Goal: Information Seeking & Learning: Learn about a topic

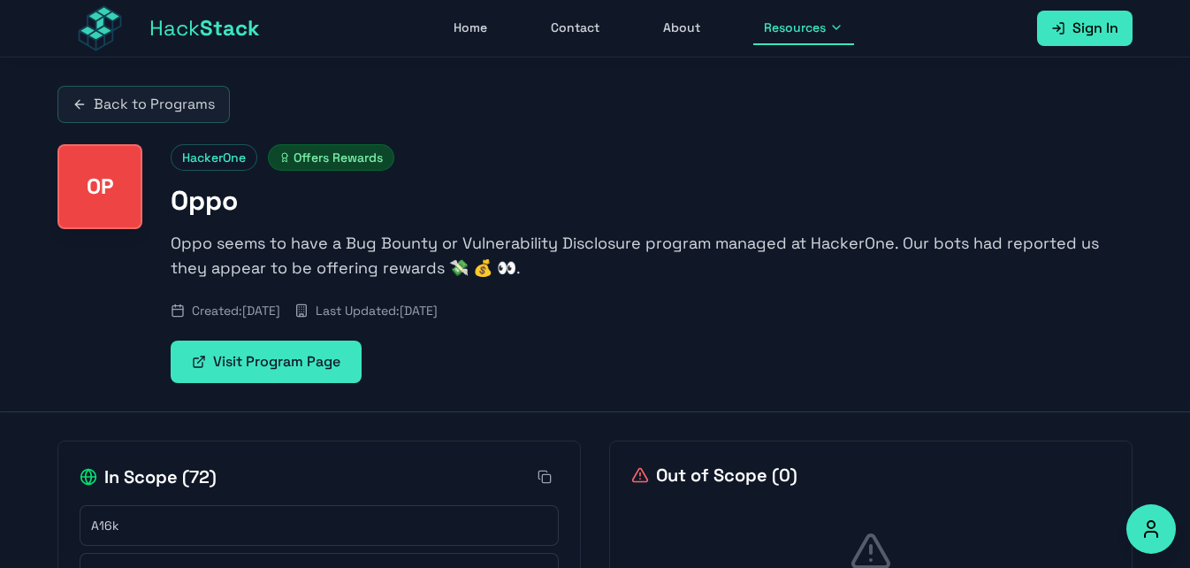
click at [481, 34] on link "Home" at bounding box center [470, 28] width 55 height 34
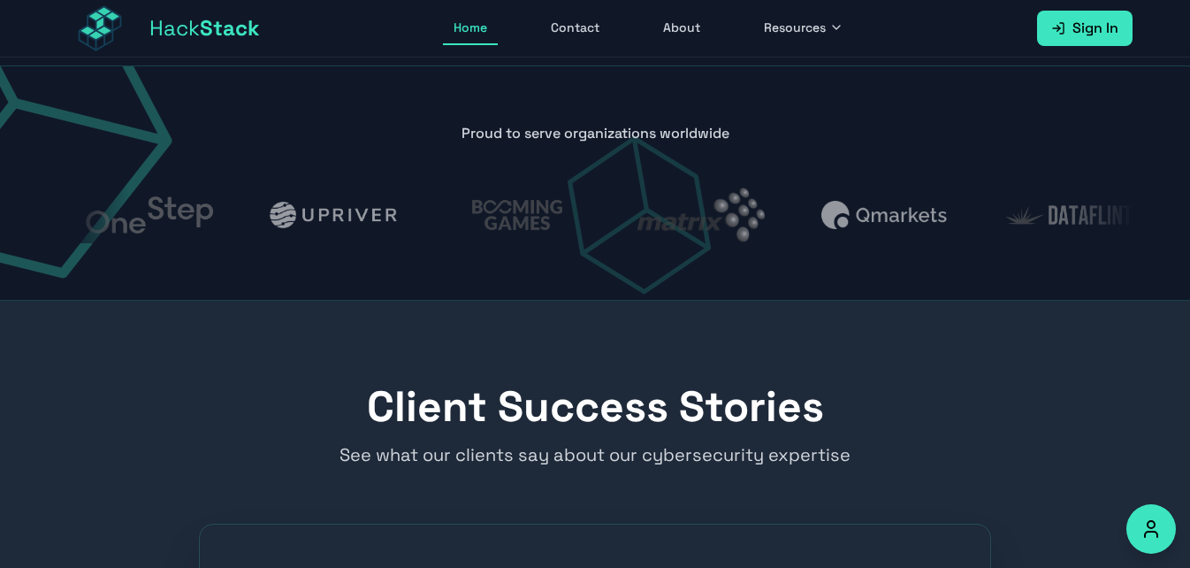
scroll to position [1745, 0]
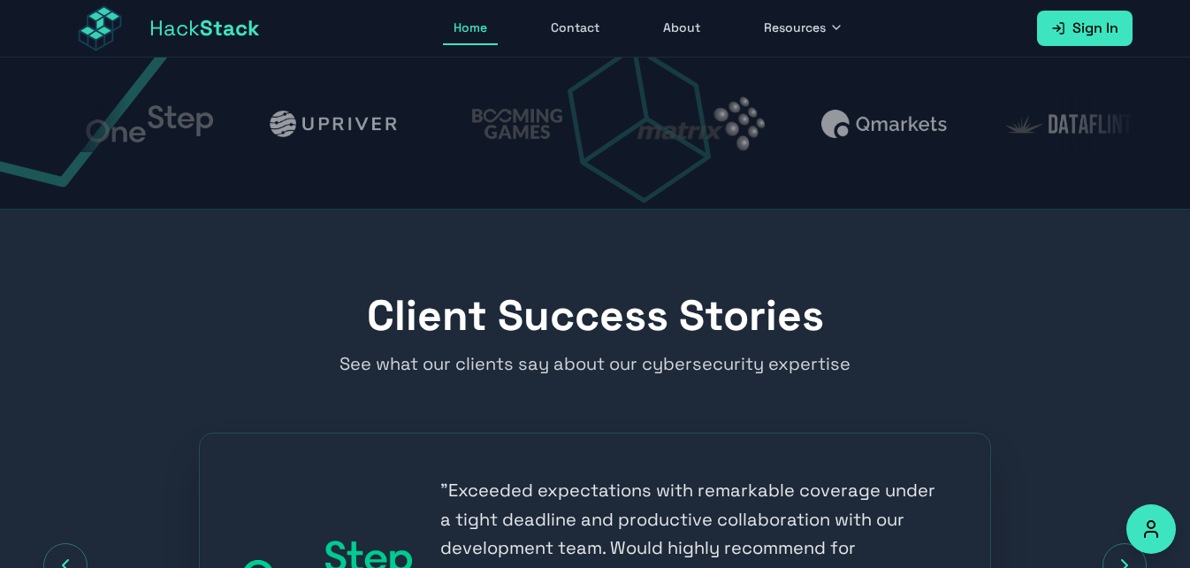
click at [796, 34] on span "Resources" at bounding box center [795, 28] width 62 height 18
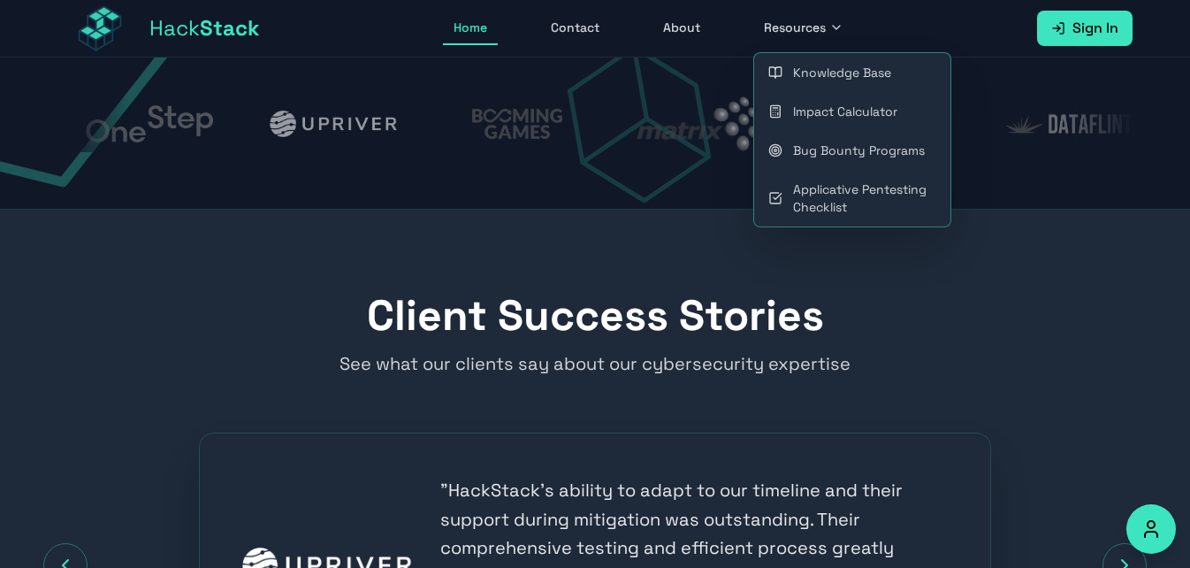
click at [840, 73] on link "Knowledge Base" at bounding box center [852, 72] width 196 height 39
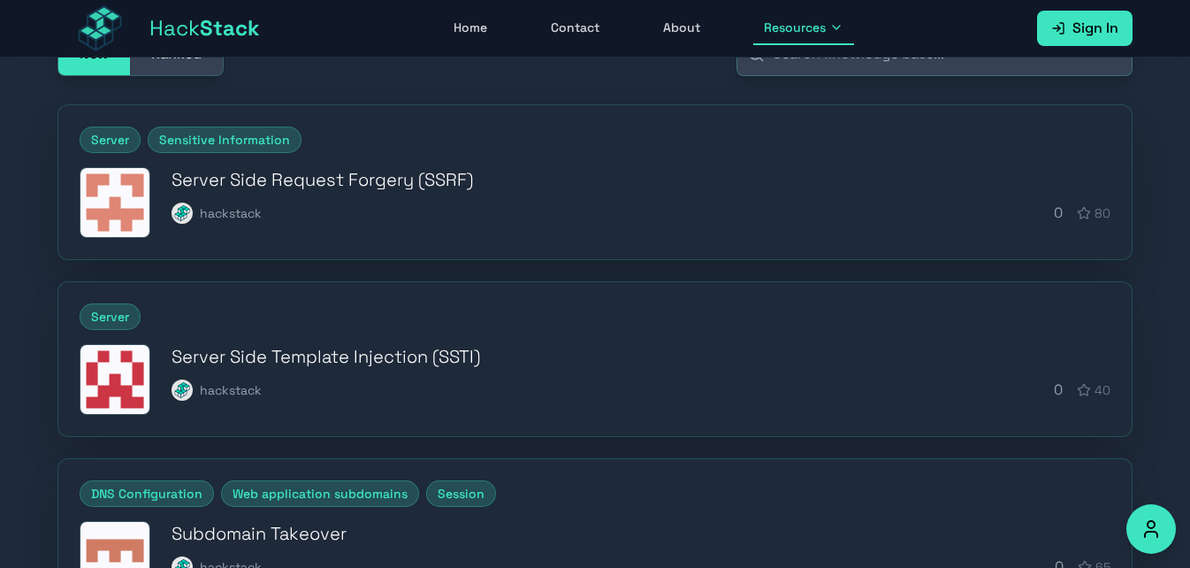
scroll to position [242, 0]
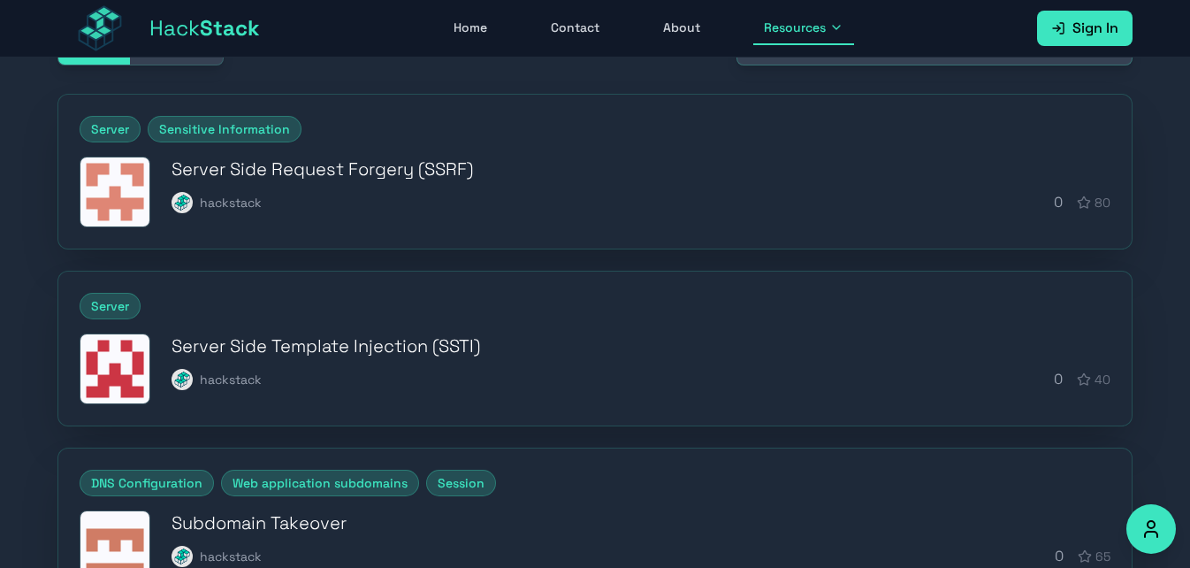
click at [378, 172] on h3 "Server Side Request Forgery (SSRF)" at bounding box center [641, 169] width 939 height 25
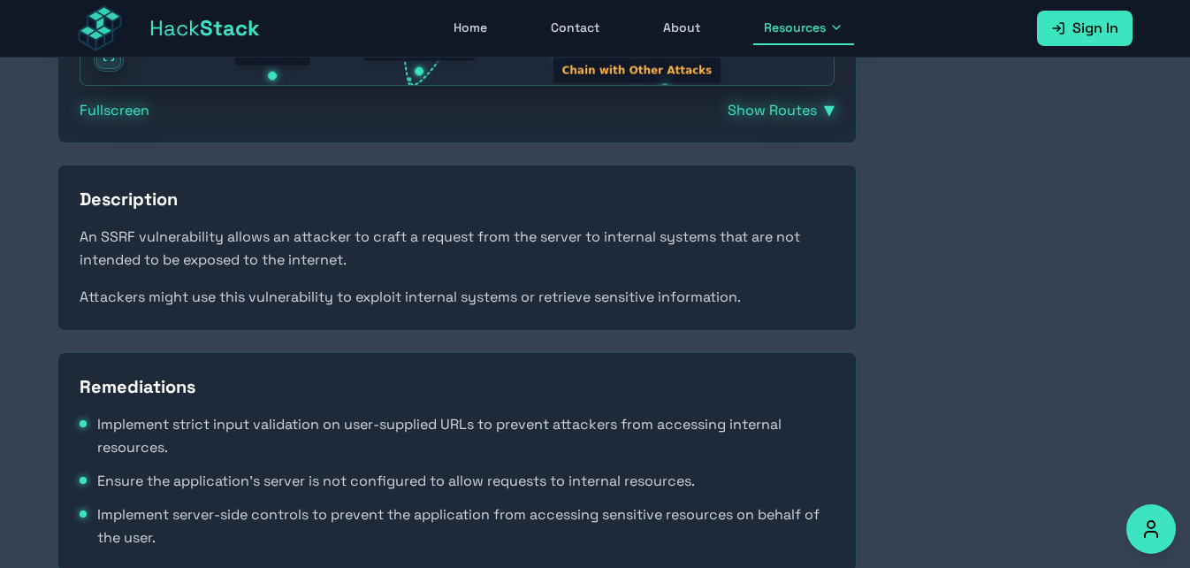
scroll to position [769, 0]
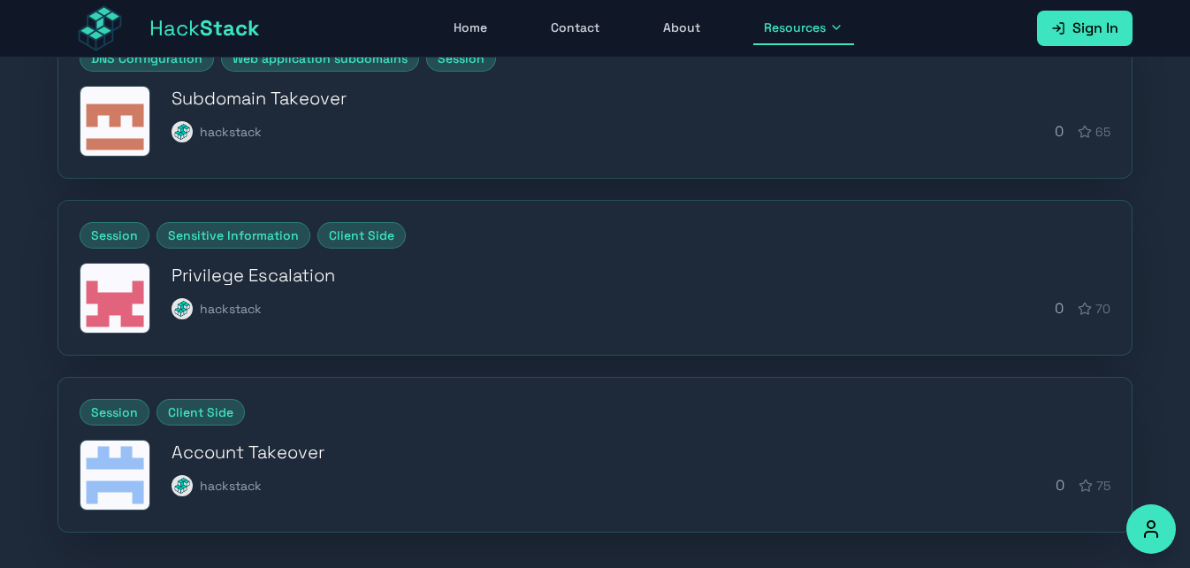
scroll to position [776, 0]
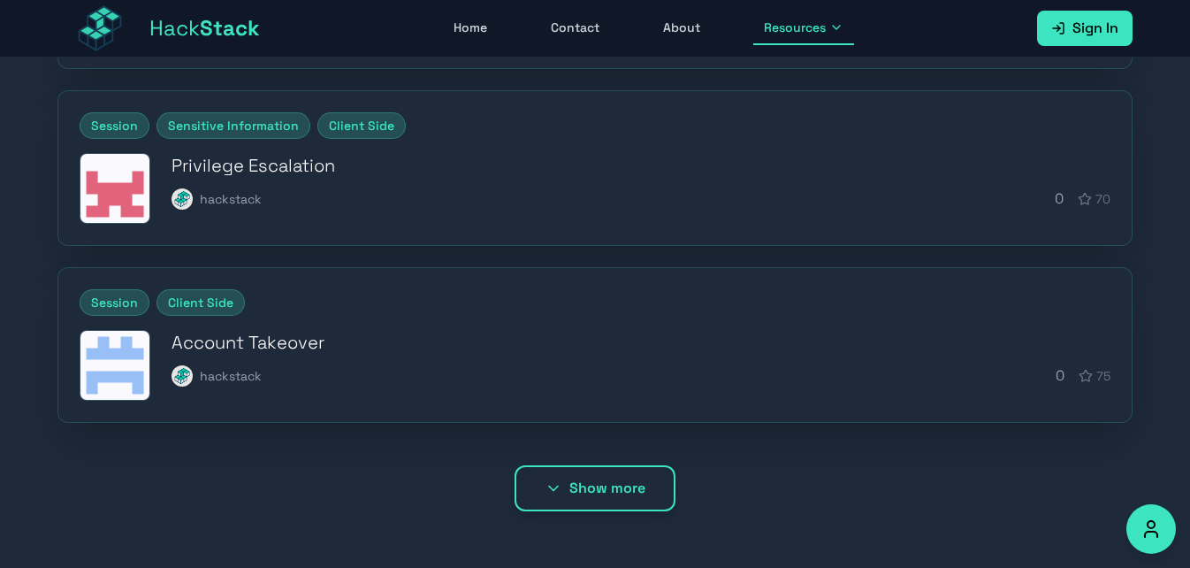
click at [567, 498] on button "Show more" at bounding box center [595, 488] width 161 height 46
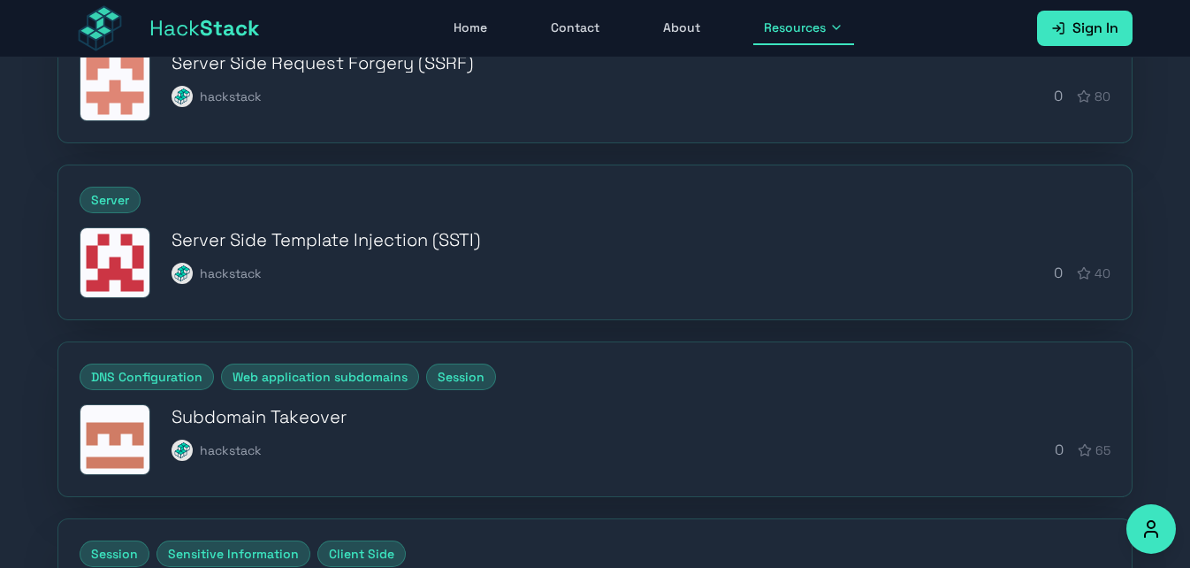
scroll to position [317, 0]
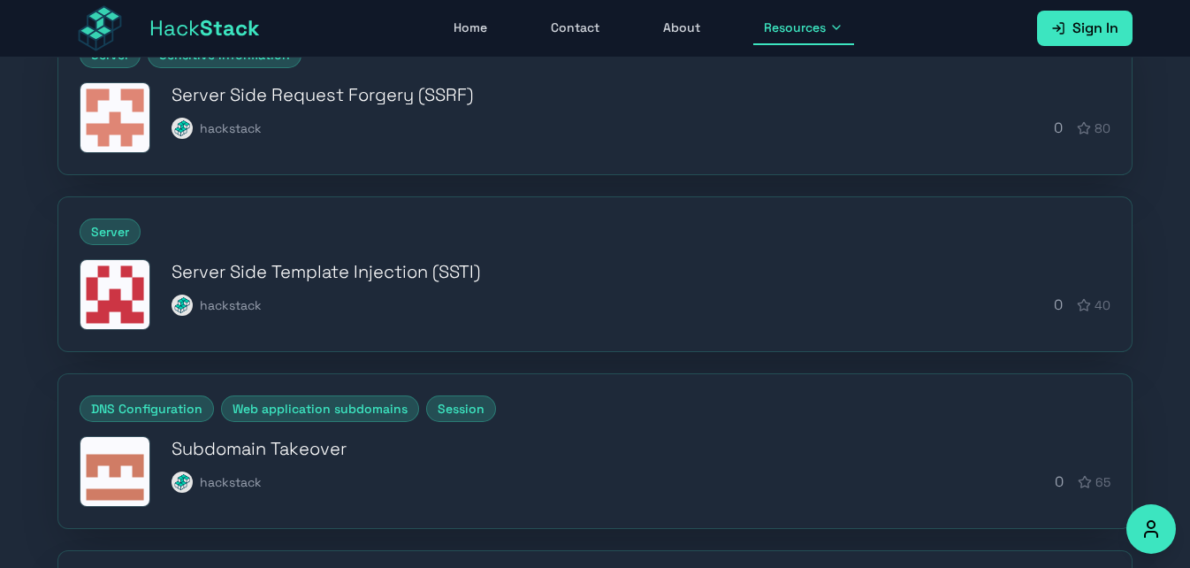
click at [299, 430] on div "DNS Configuration Web application subdomains Session Subdomain Takeover hacksta…" at bounding box center [594, 451] width 1073 height 154
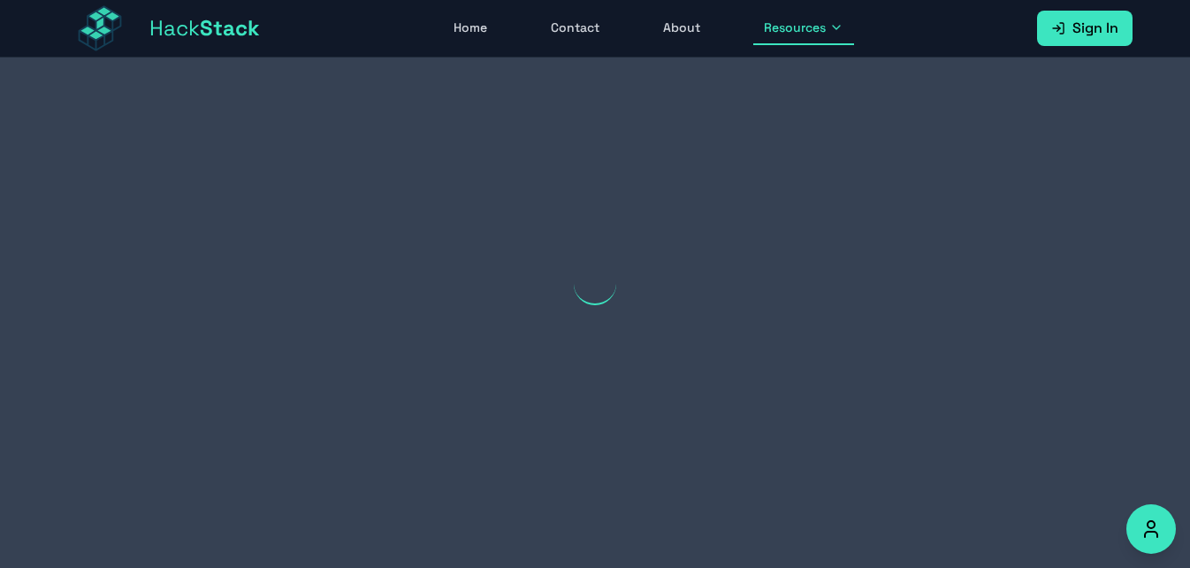
scroll to position [317, 0]
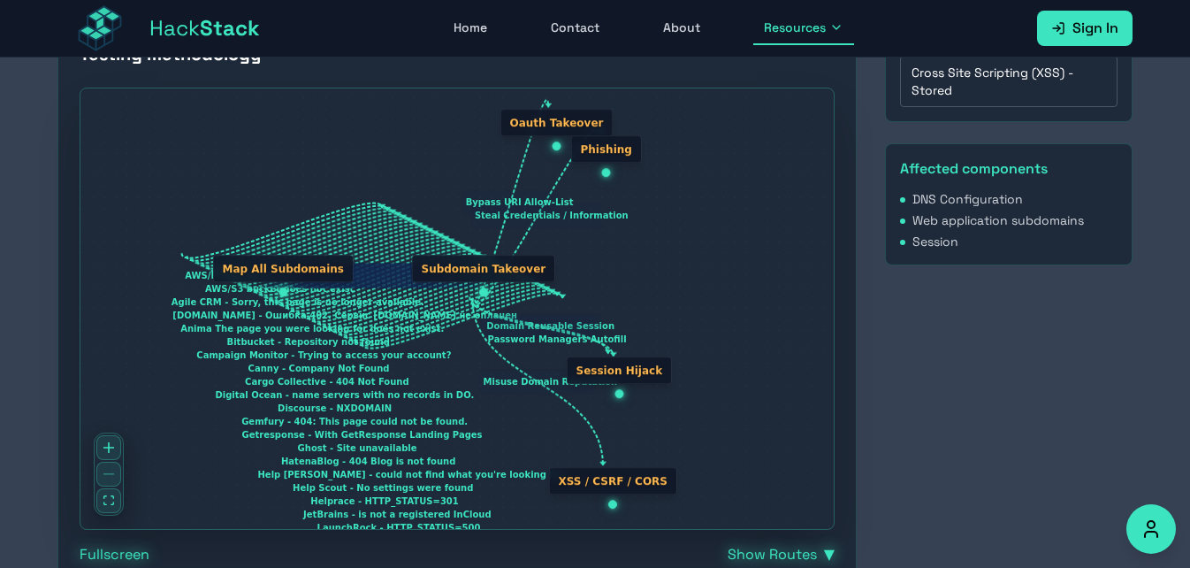
click at [107, 473] on div at bounding box center [109, 473] width 30 height 83
click at [110, 441] on button "zoom in" at bounding box center [108, 447] width 25 height 25
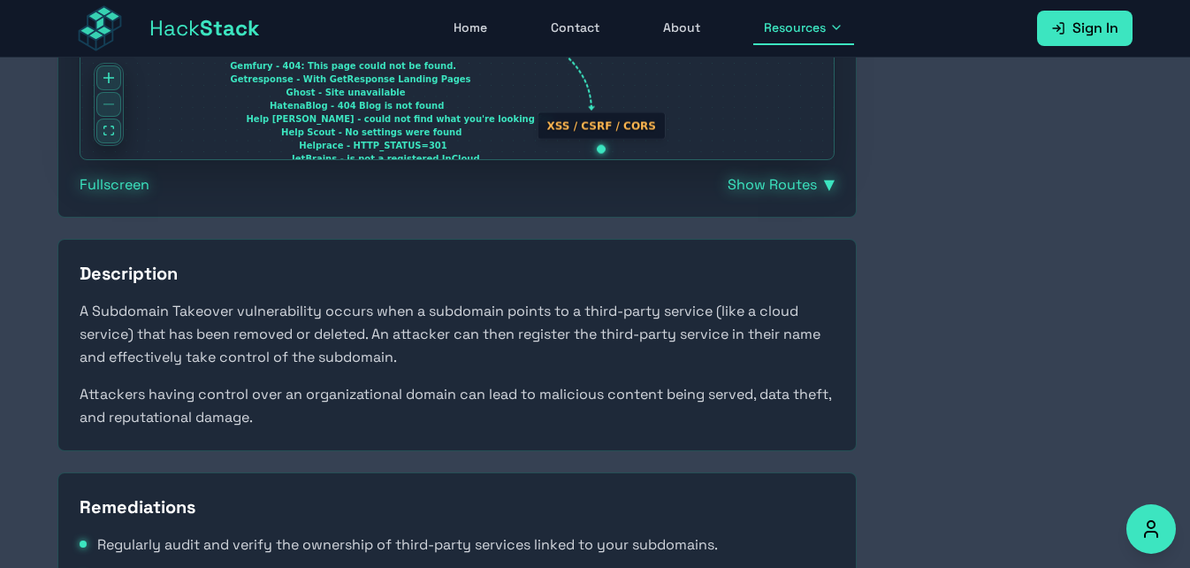
scroll to position [632, 0]
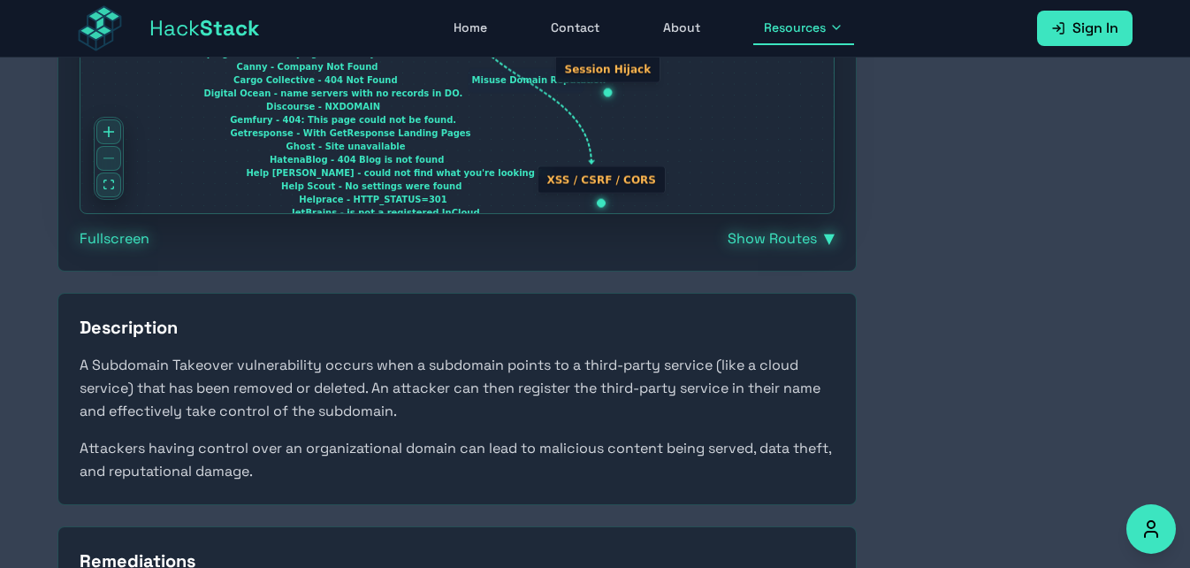
click at [824, 241] on span "▼" at bounding box center [829, 238] width 11 height 21
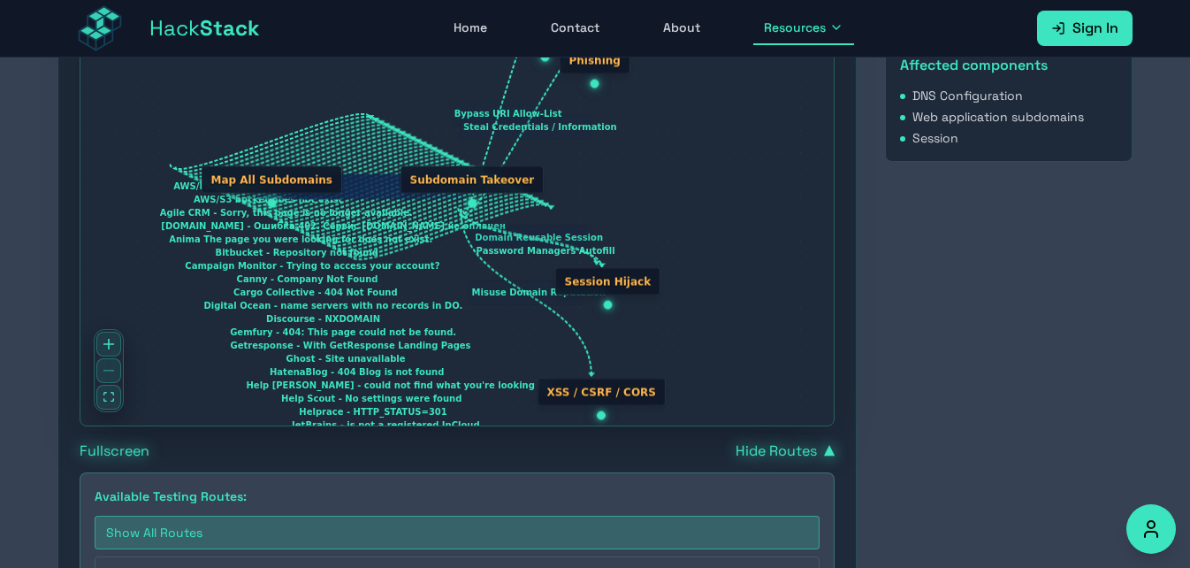
scroll to position [411, 0]
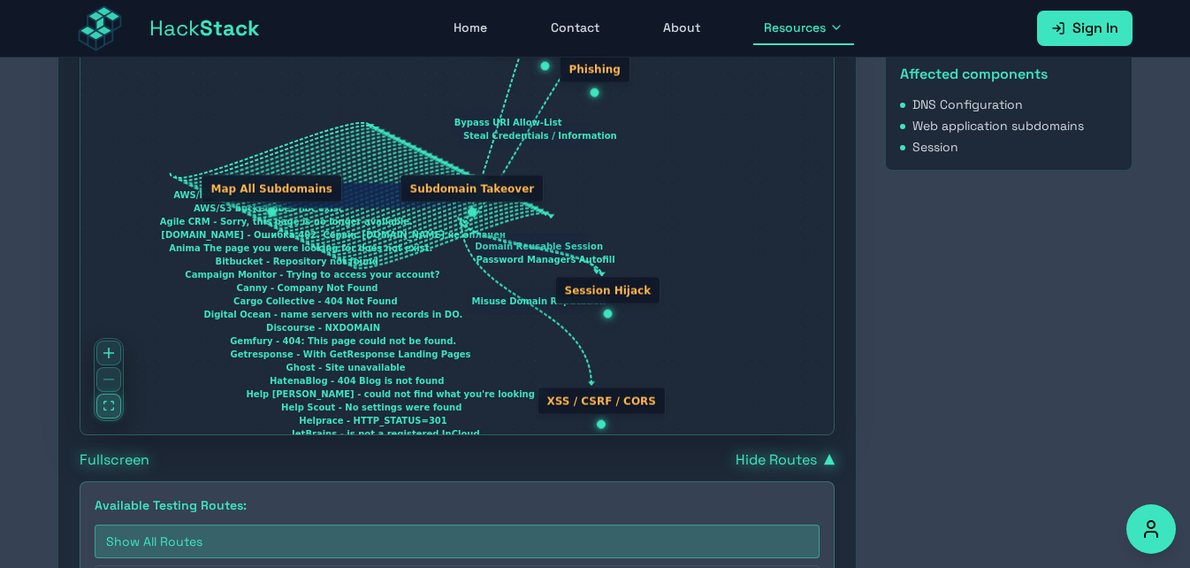
click at [120, 413] on button "fit view" at bounding box center [108, 405] width 25 height 25
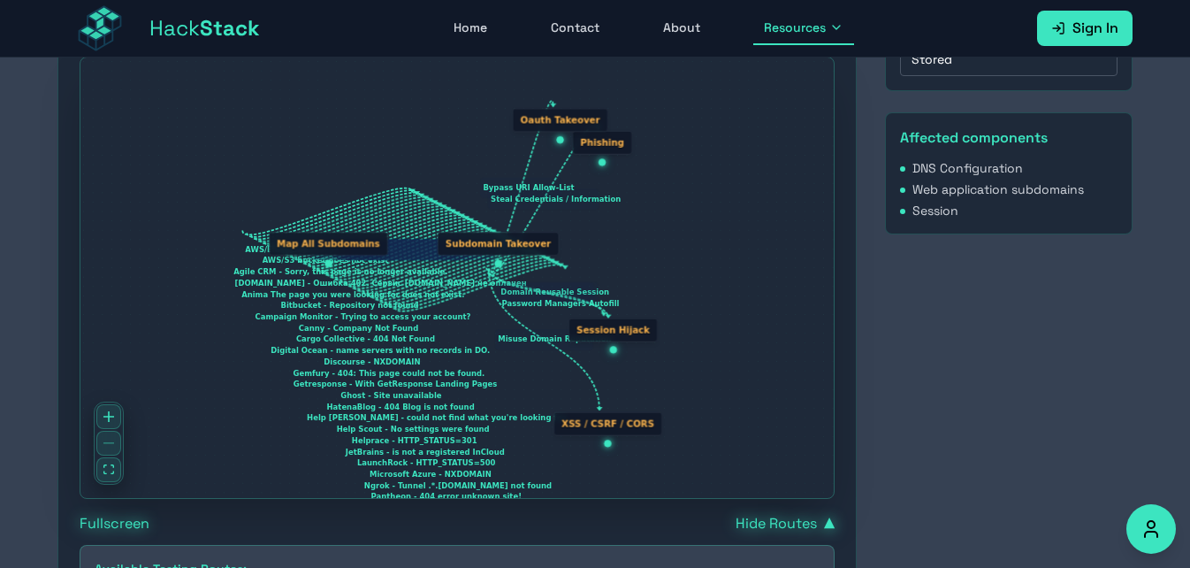
scroll to position [355, 0]
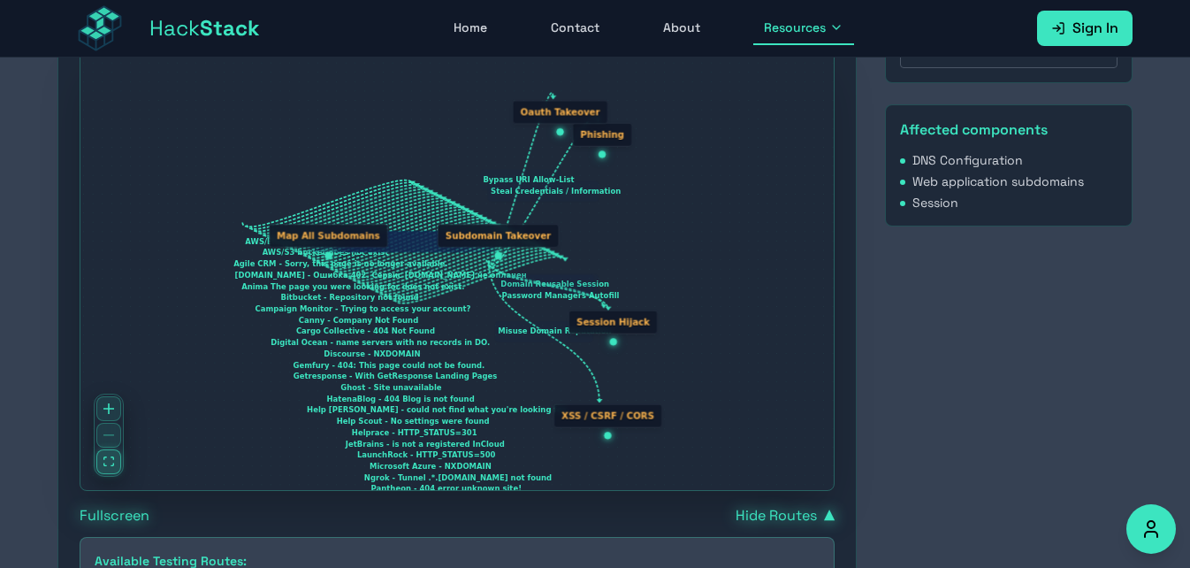
click at [114, 459] on button "fit view" at bounding box center [108, 461] width 25 height 25
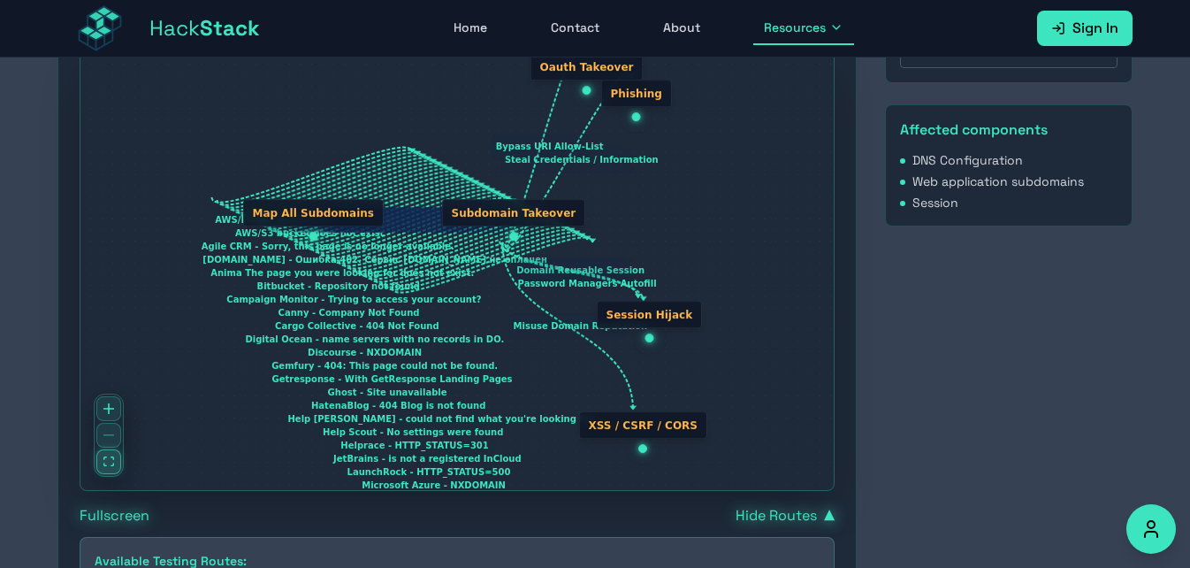
click at [109, 458] on icon "fit view" at bounding box center [108, 461] width 11 height 10
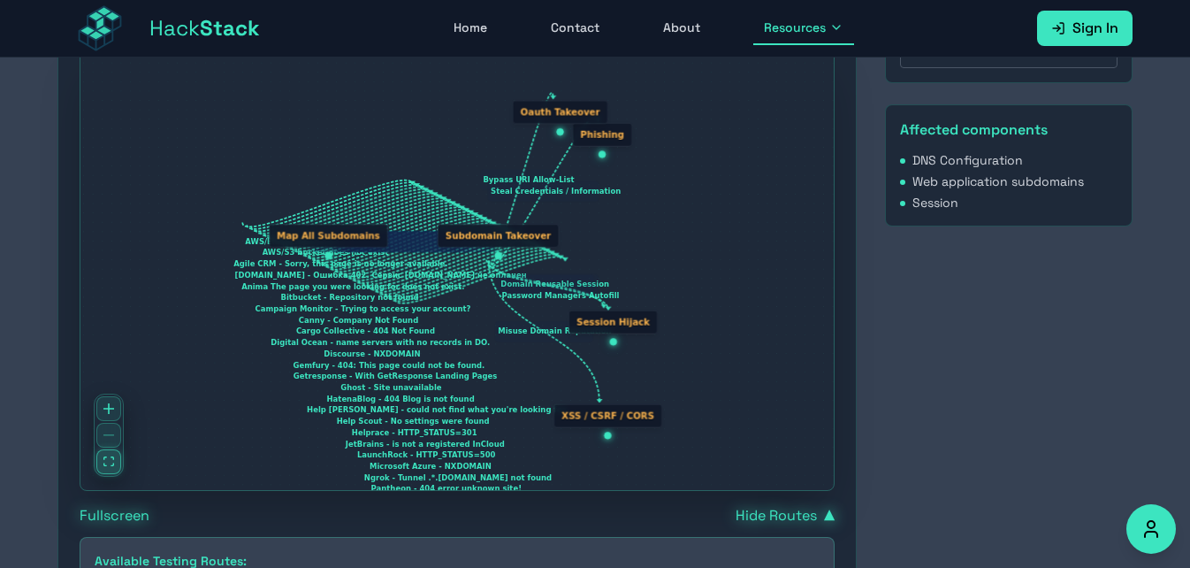
click at [109, 458] on icon "fit view" at bounding box center [108, 461] width 11 height 10
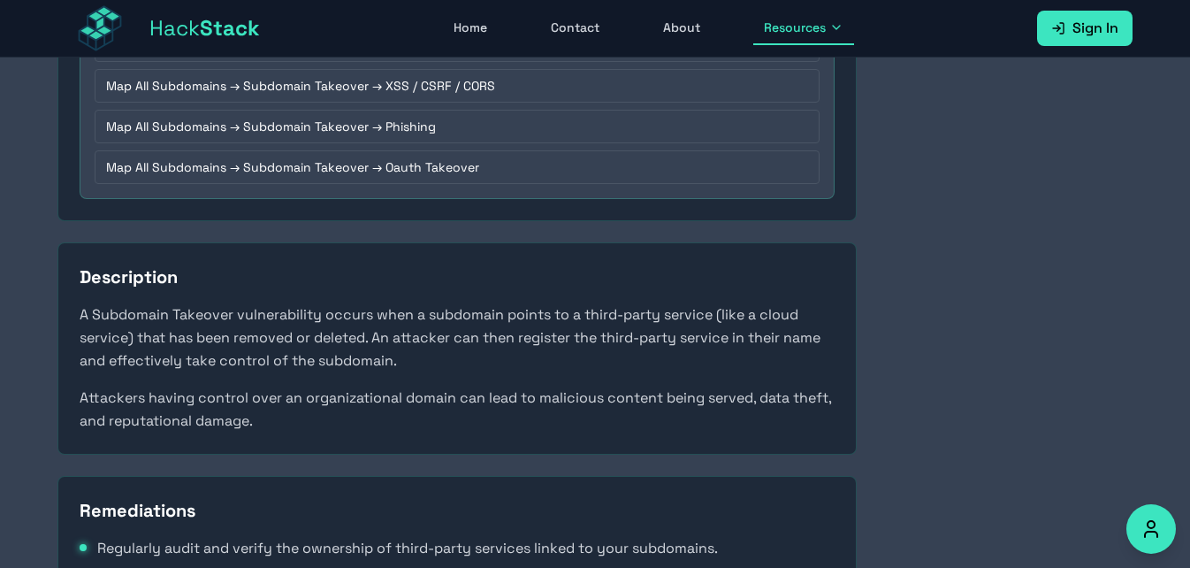
scroll to position [7979, 0]
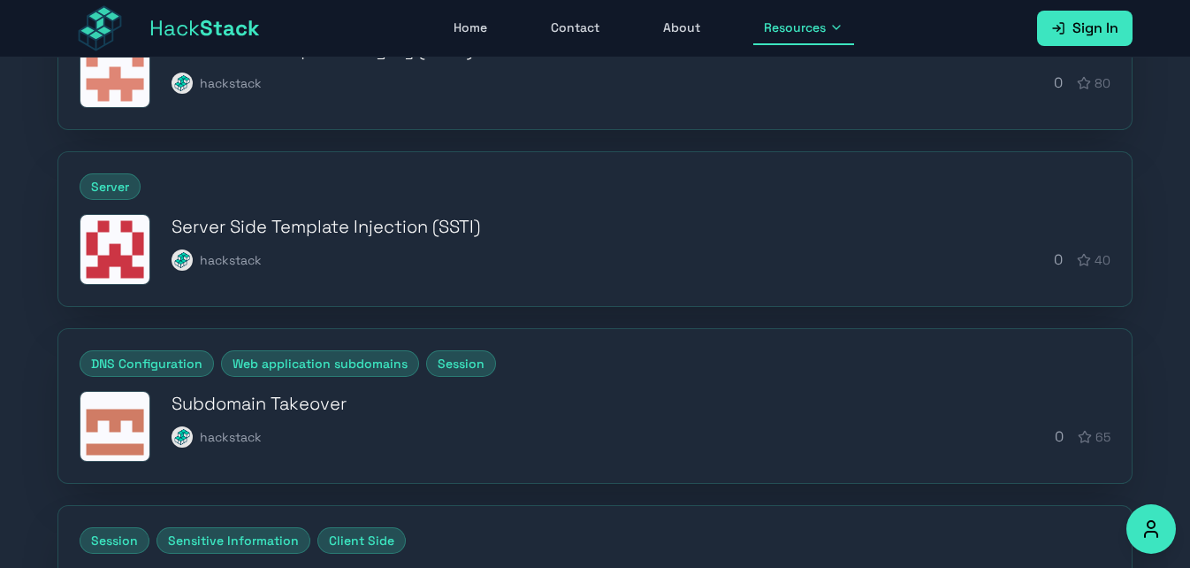
scroll to position [360, 0]
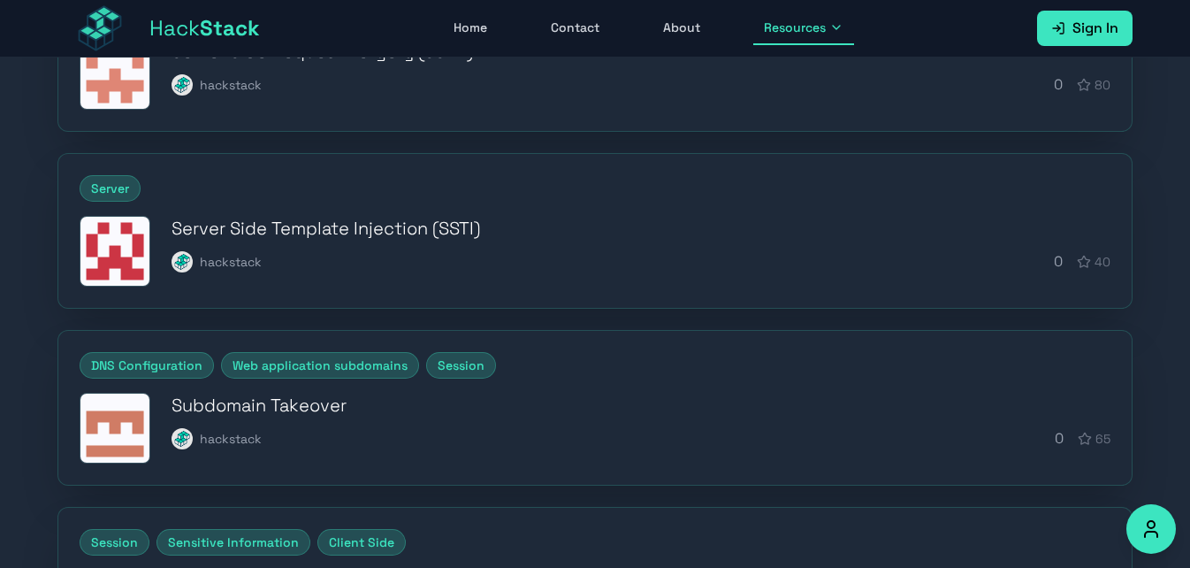
click at [233, 243] on div "Server Side Template Injection (SSTI) hackstack 0 40" at bounding box center [641, 244] width 939 height 57
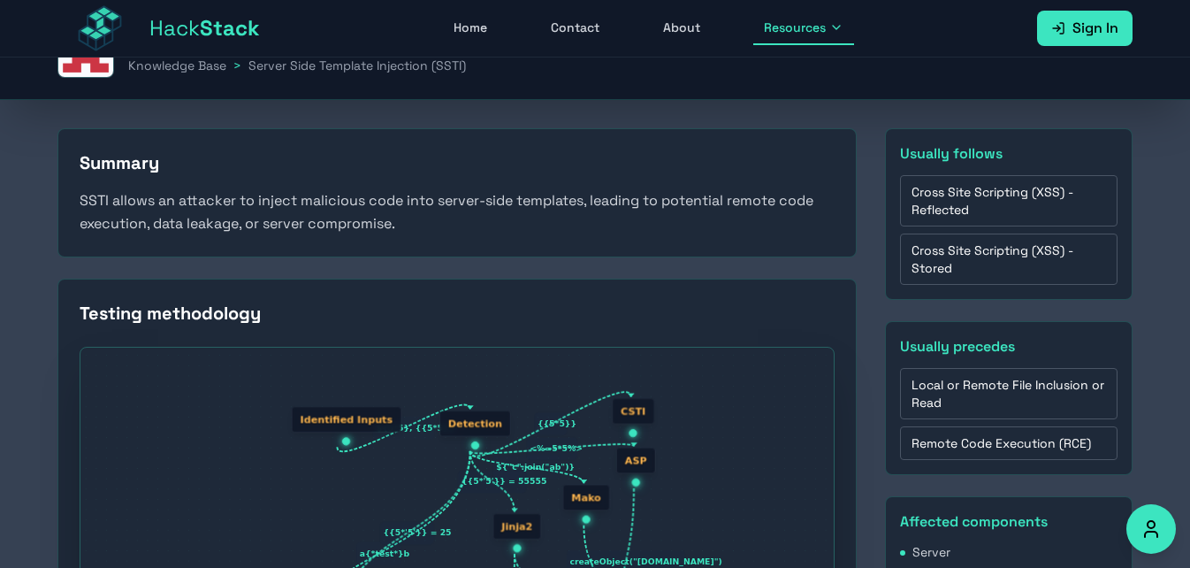
scroll to position [360, 0]
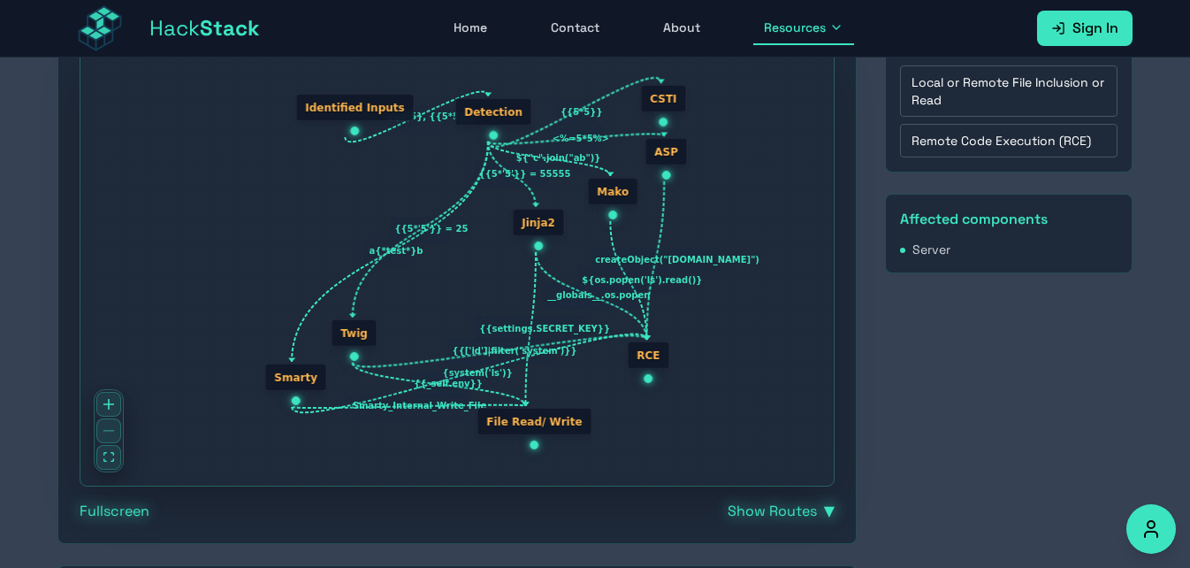
click at [870, 439] on div "Summary SSTI allows an attacker to inject malicious code into server-side templ…" at bounding box center [594, 397] width 1075 height 1142
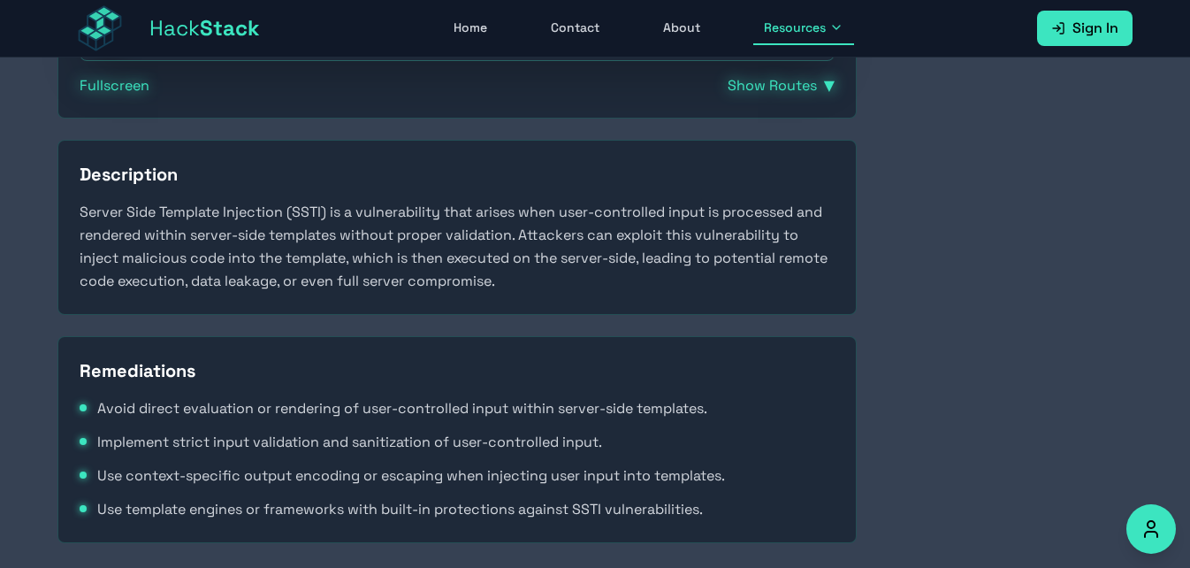
scroll to position [789, 0]
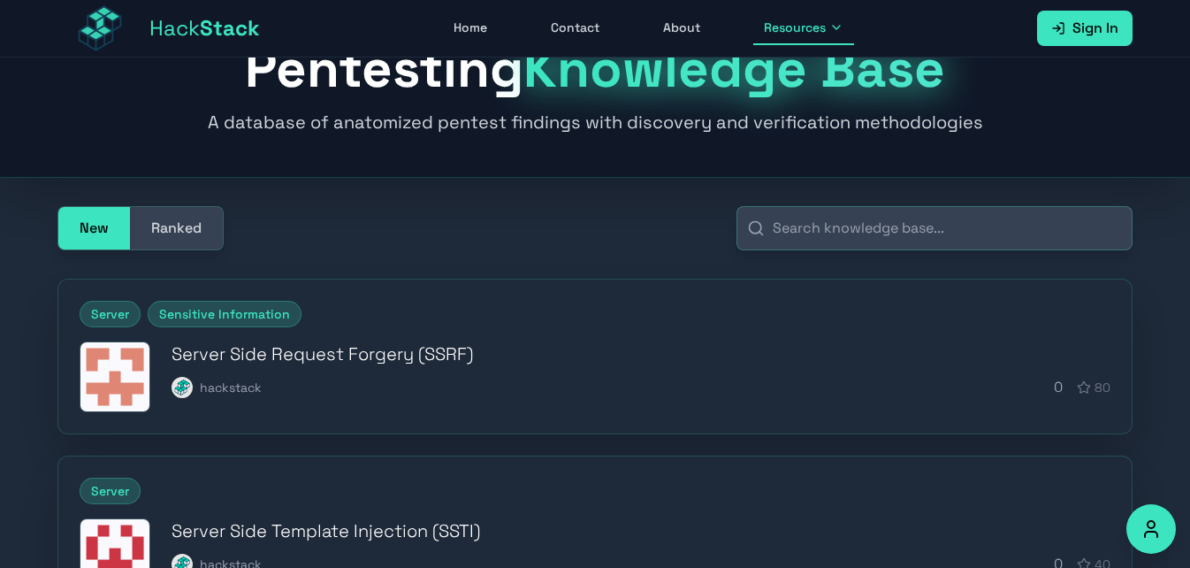
scroll to position [776, 0]
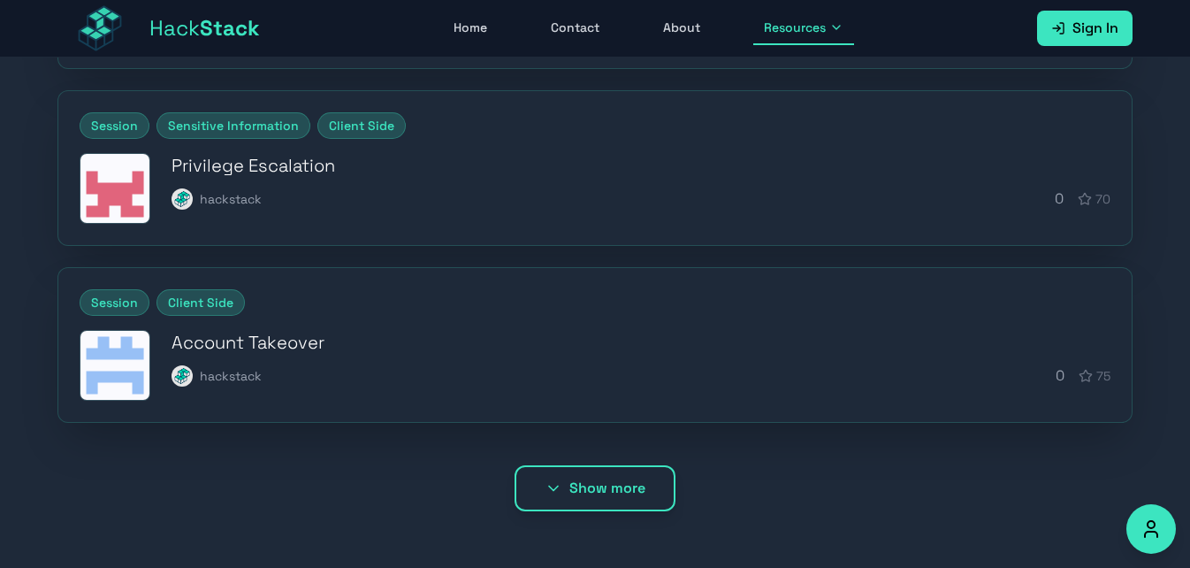
click at [534, 484] on button "Show more" at bounding box center [595, 488] width 161 height 46
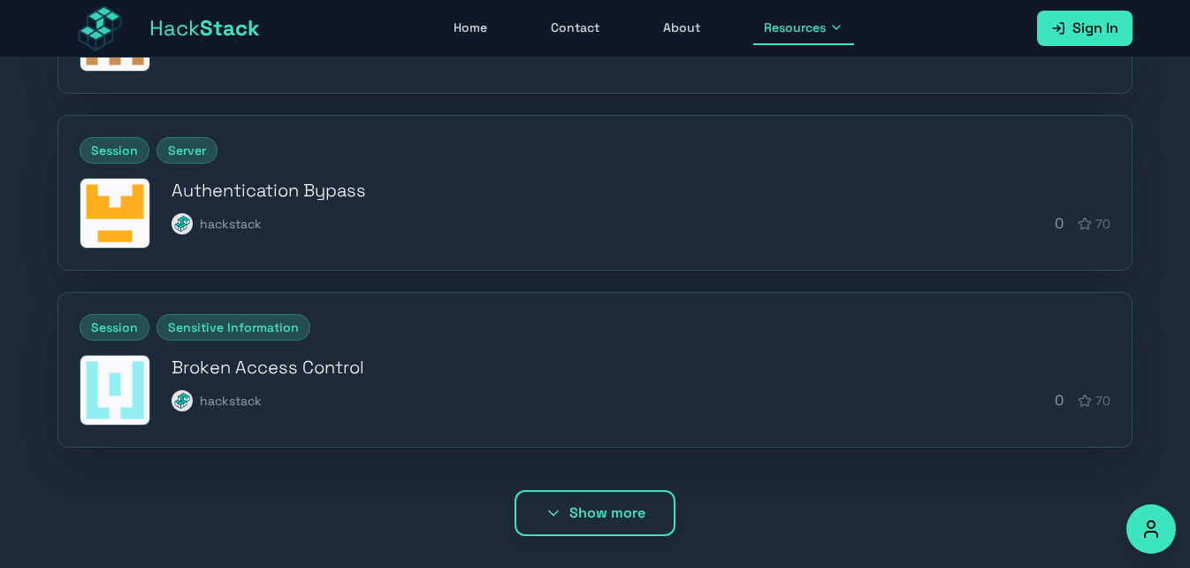
scroll to position [1661, 0]
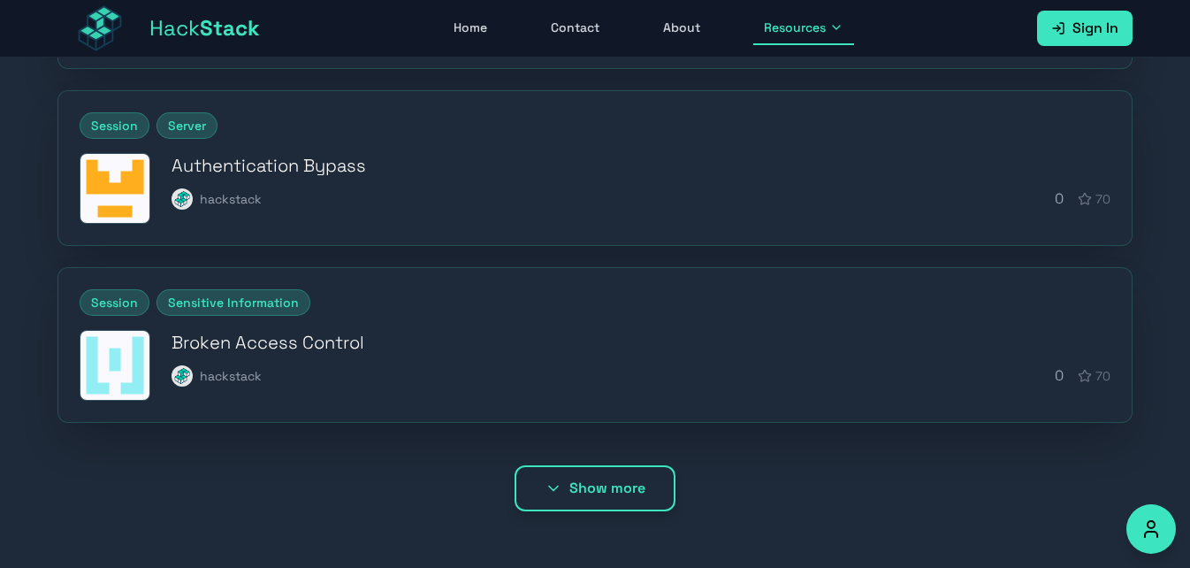
click at [550, 495] on icon at bounding box center [554, 488] width 18 height 18
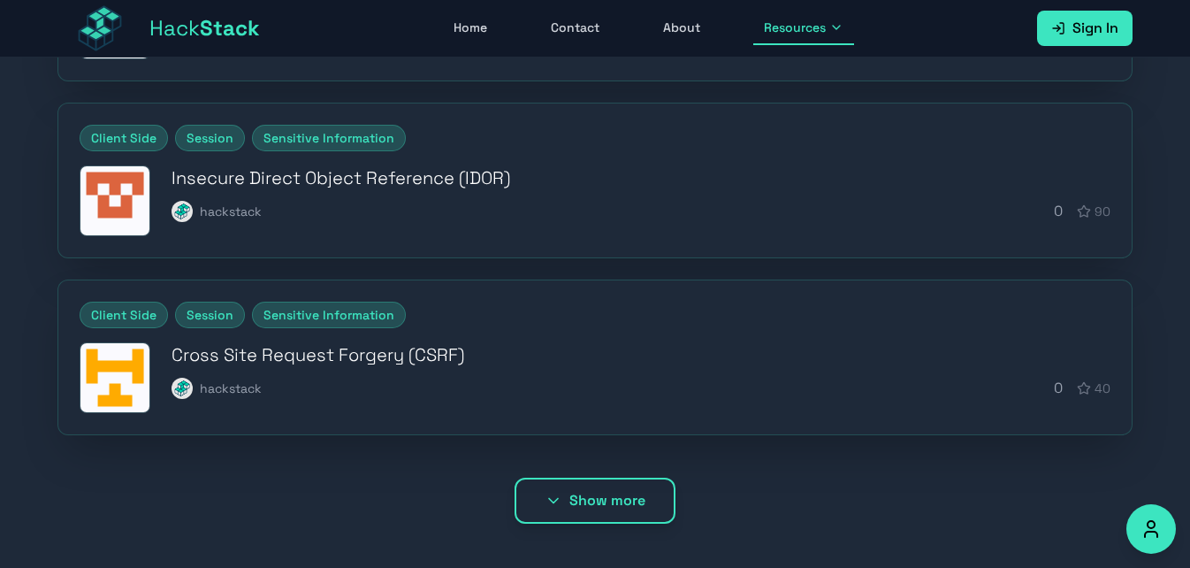
scroll to position [2545, 0]
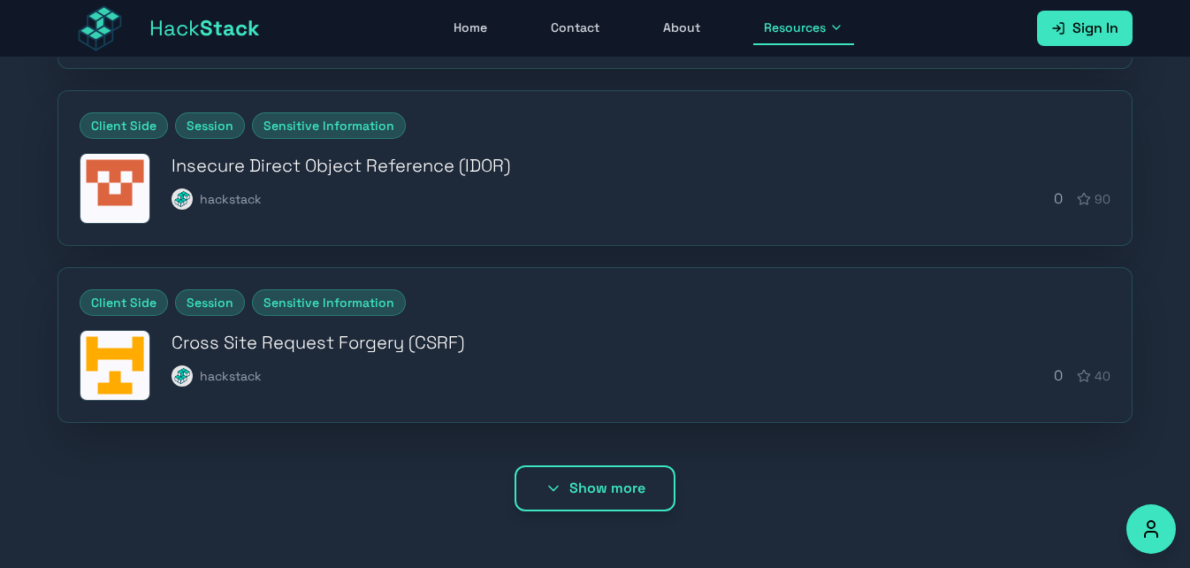
click at [355, 361] on div "Cross Site Request Forgery (CSRF) hackstack 0 40" at bounding box center [641, 358] width 939 height 57
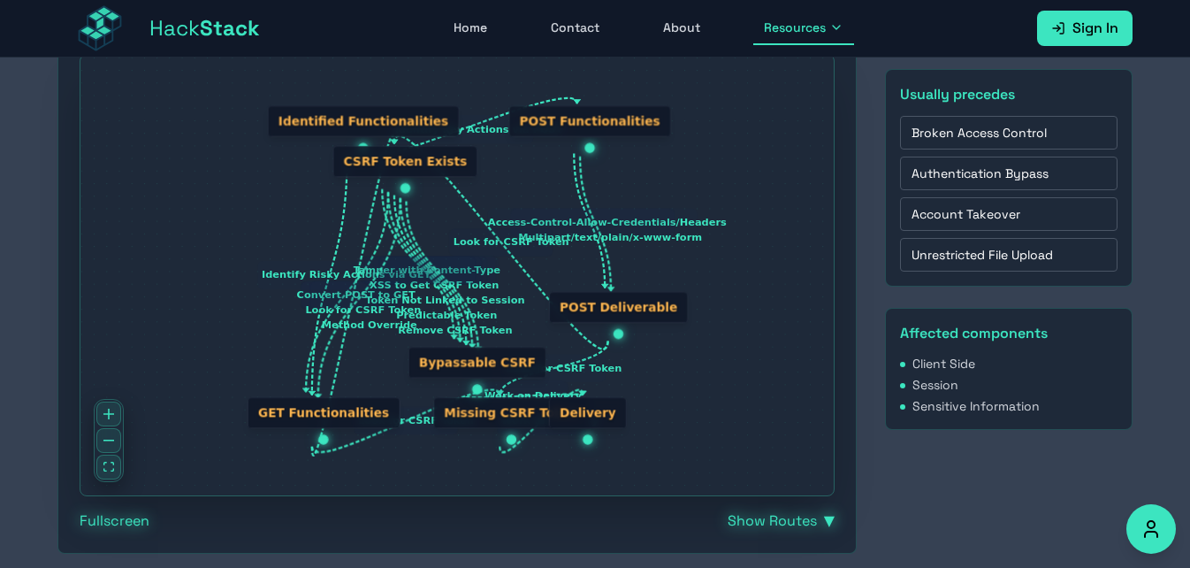
scroll to position [348, 0]
